Goal: Download file/media

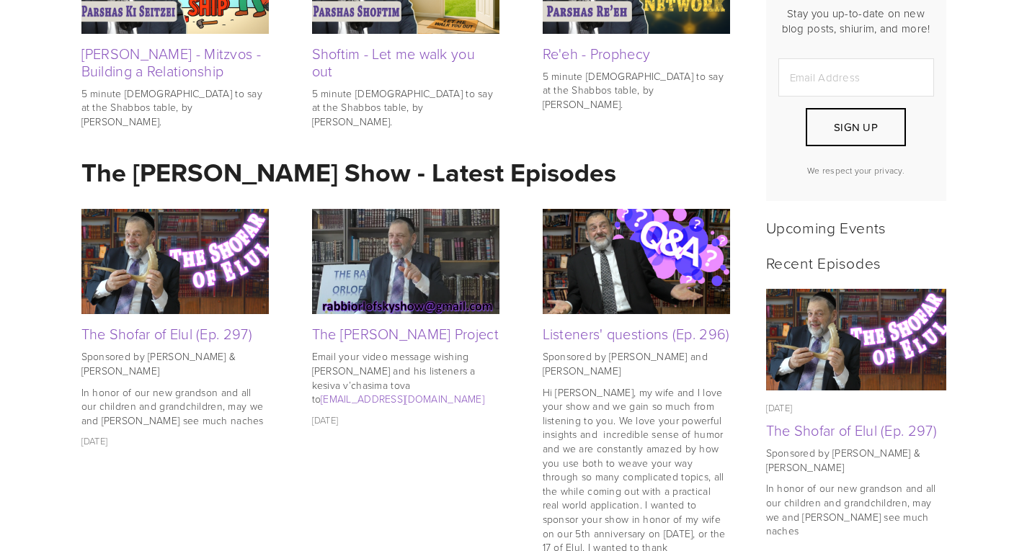
scroll to position [465, 0]
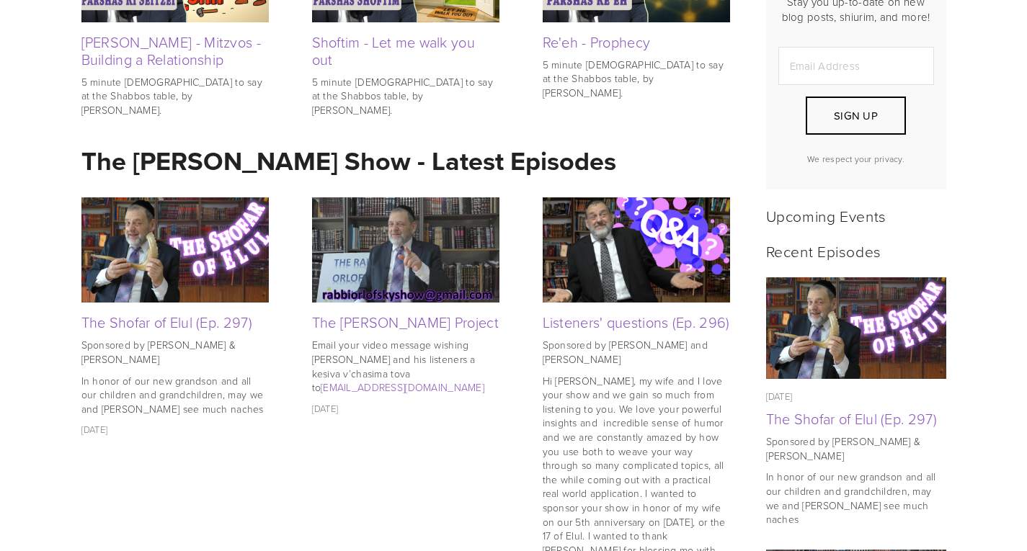
click at [218, 241] on img at bounding box center [174, 249] width 187 height 105
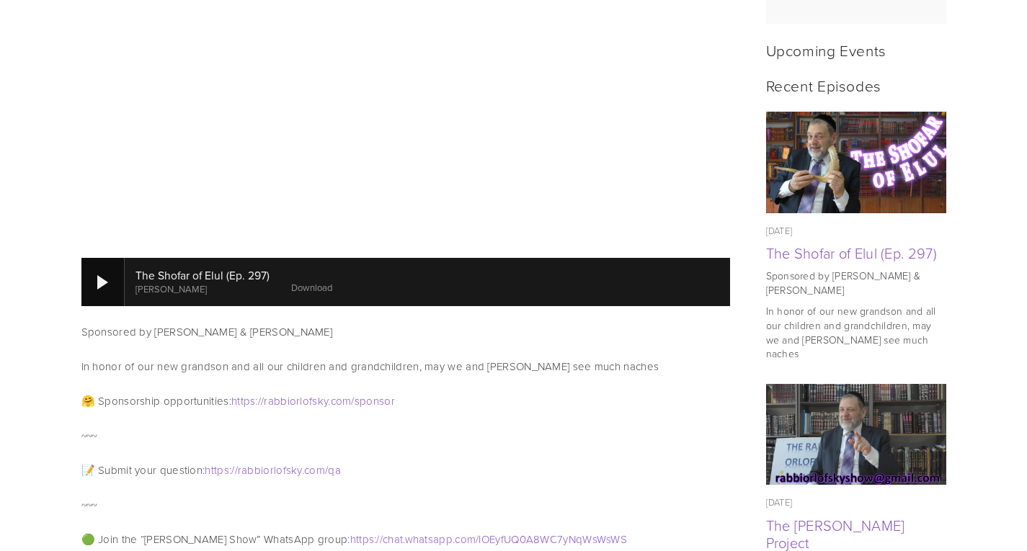
click at [102, 275] on div at bounding box center [102, 282] width 11 height 14
click at [337, 281] on link "Download" at bounding box center [319, 287] width 41 height 13
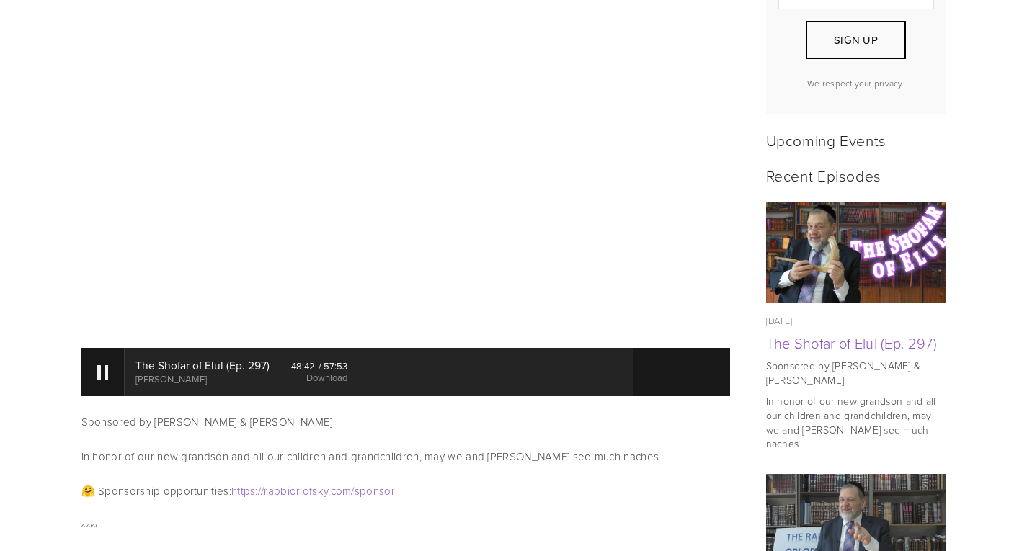
scroll to position [541, 0]
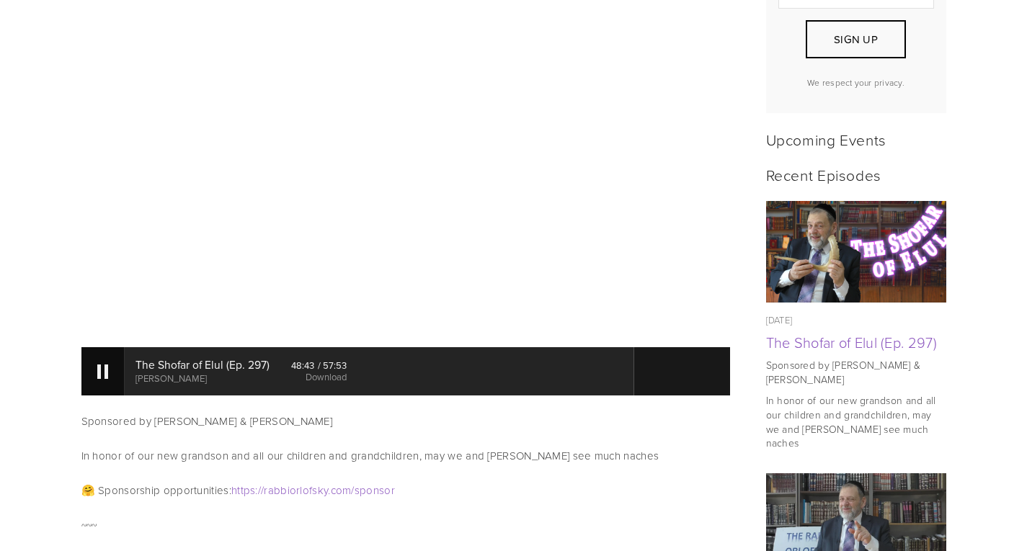
click at [102, 364] on div at bounding box center [102, 371] width 43 height 48
